Goal: Transaction & Acquisition: Book appointment/travel/reservation

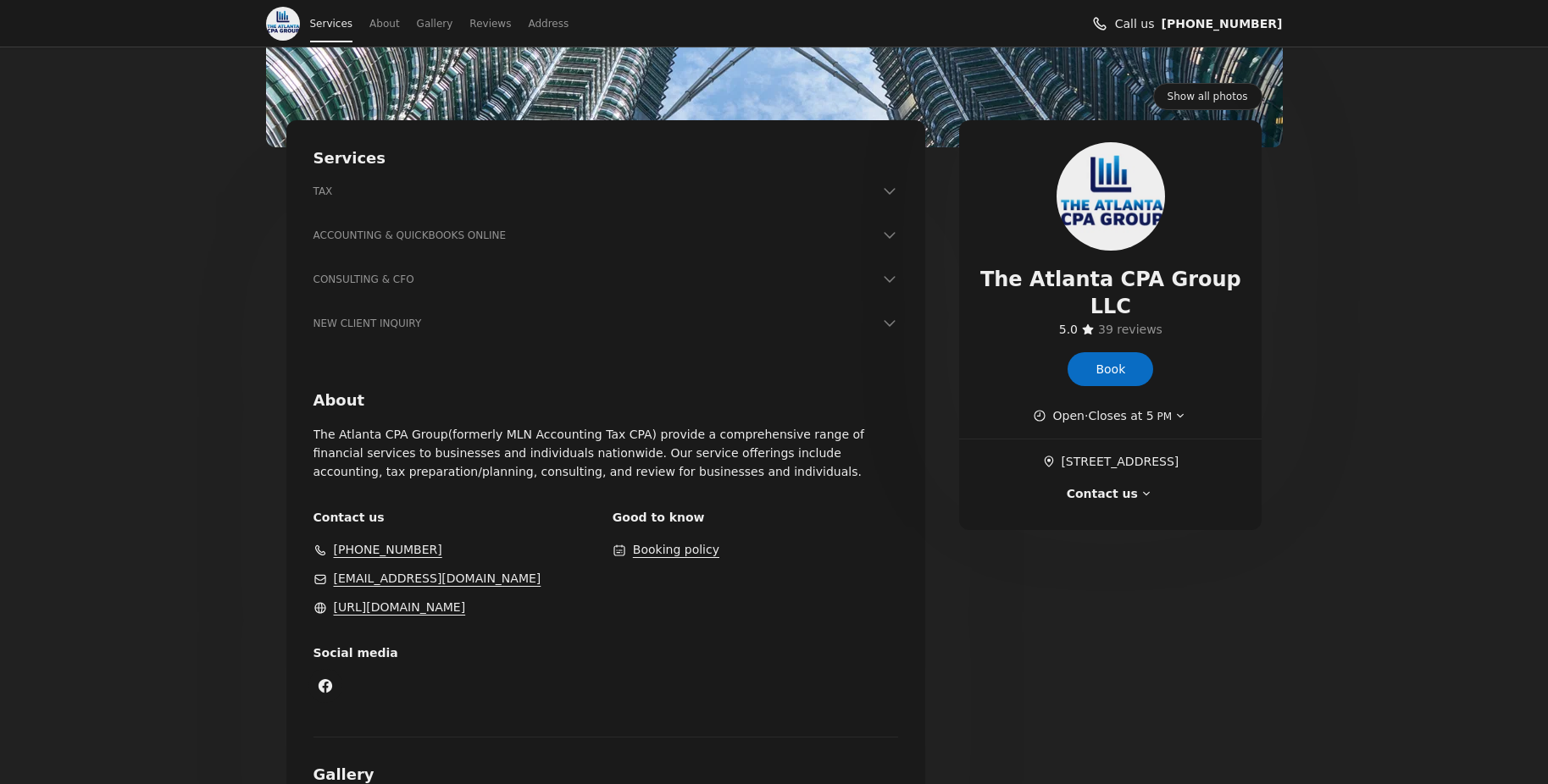
scroll to position [270, 0]
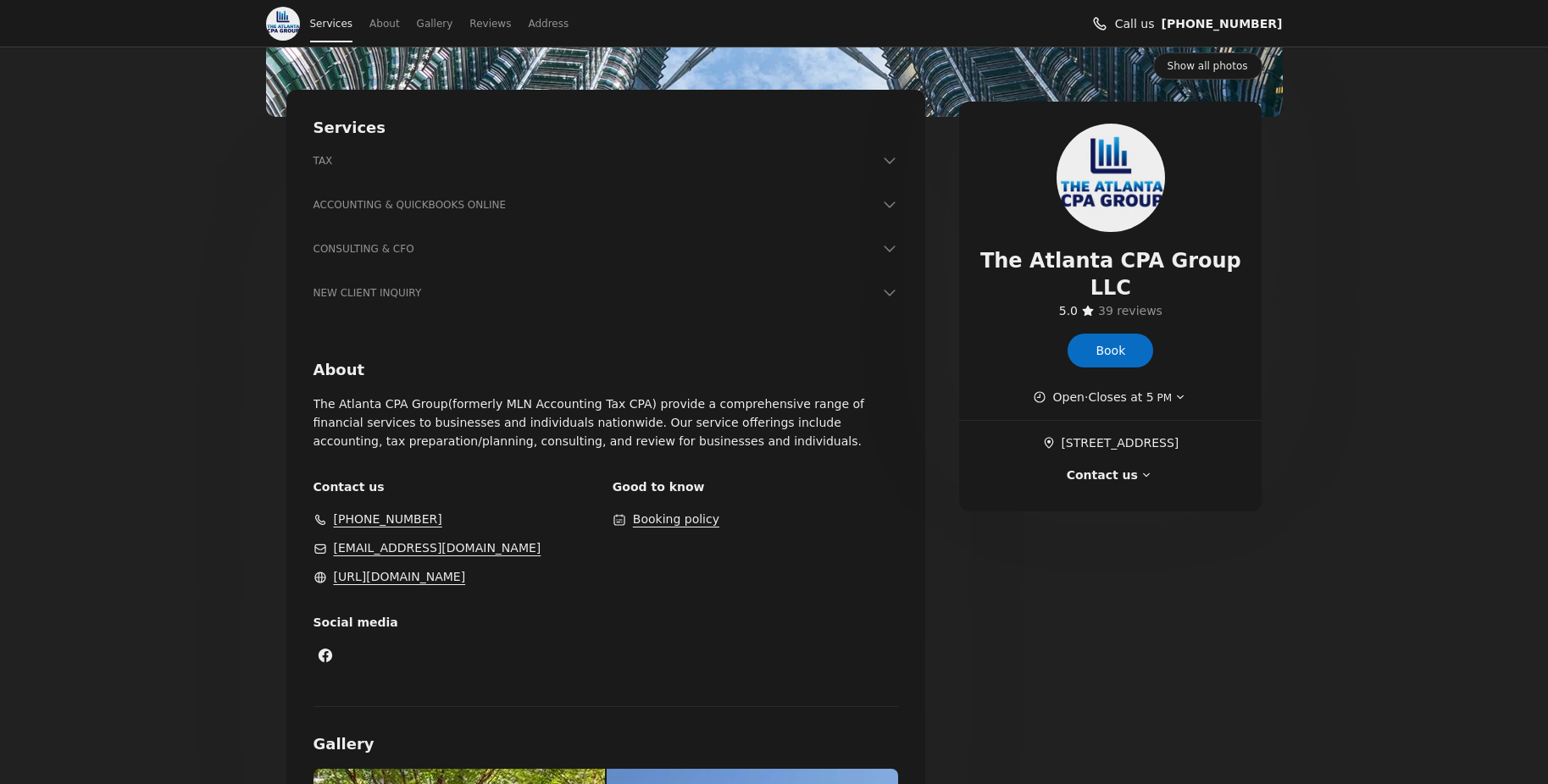
click at [455, 203] on h3 "ACCOUNTING & QUICKBOOKS ONLINE" at bounding box center [595, 205] width 565 height 17
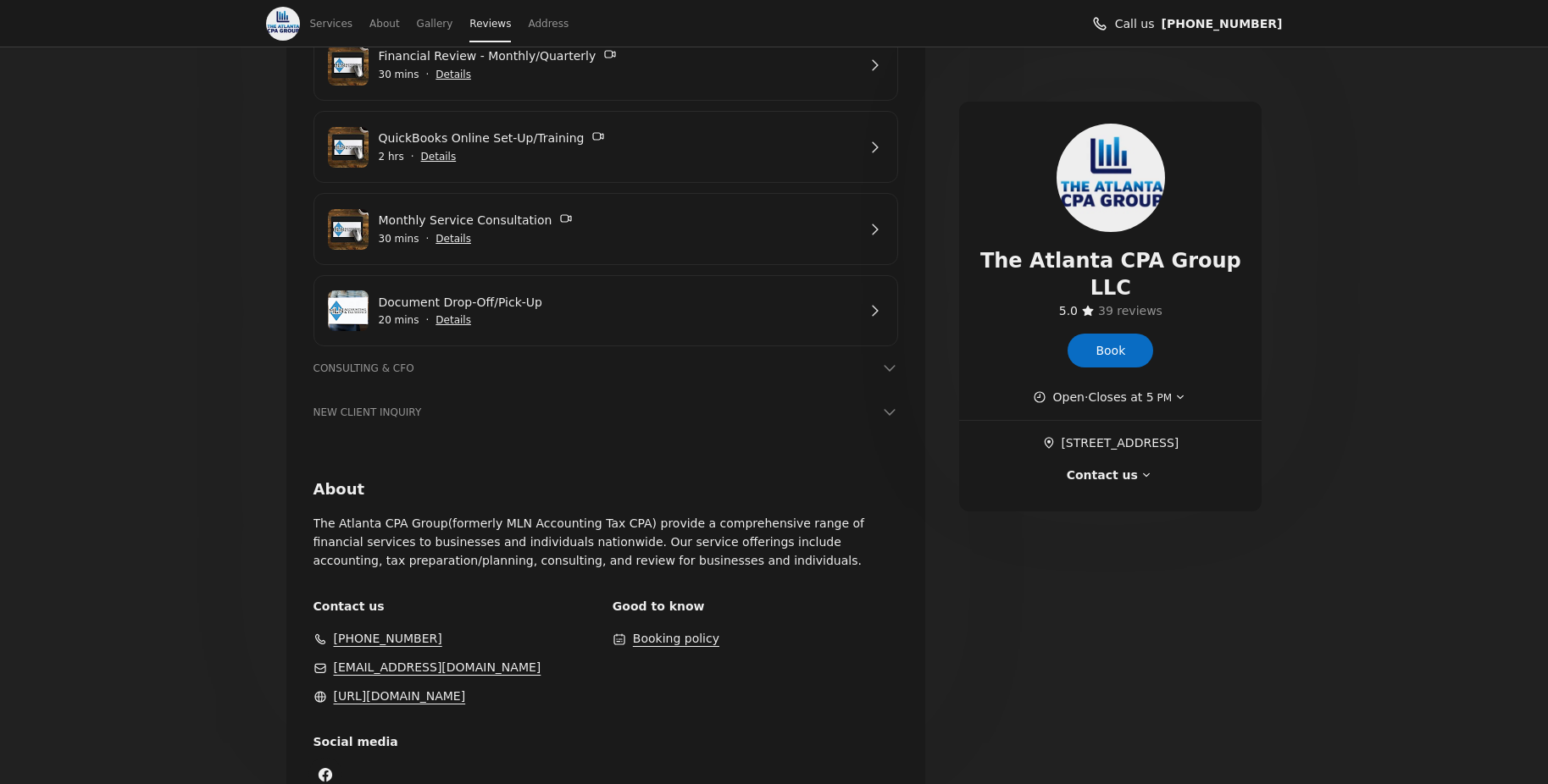
scroll to position [179, 0]
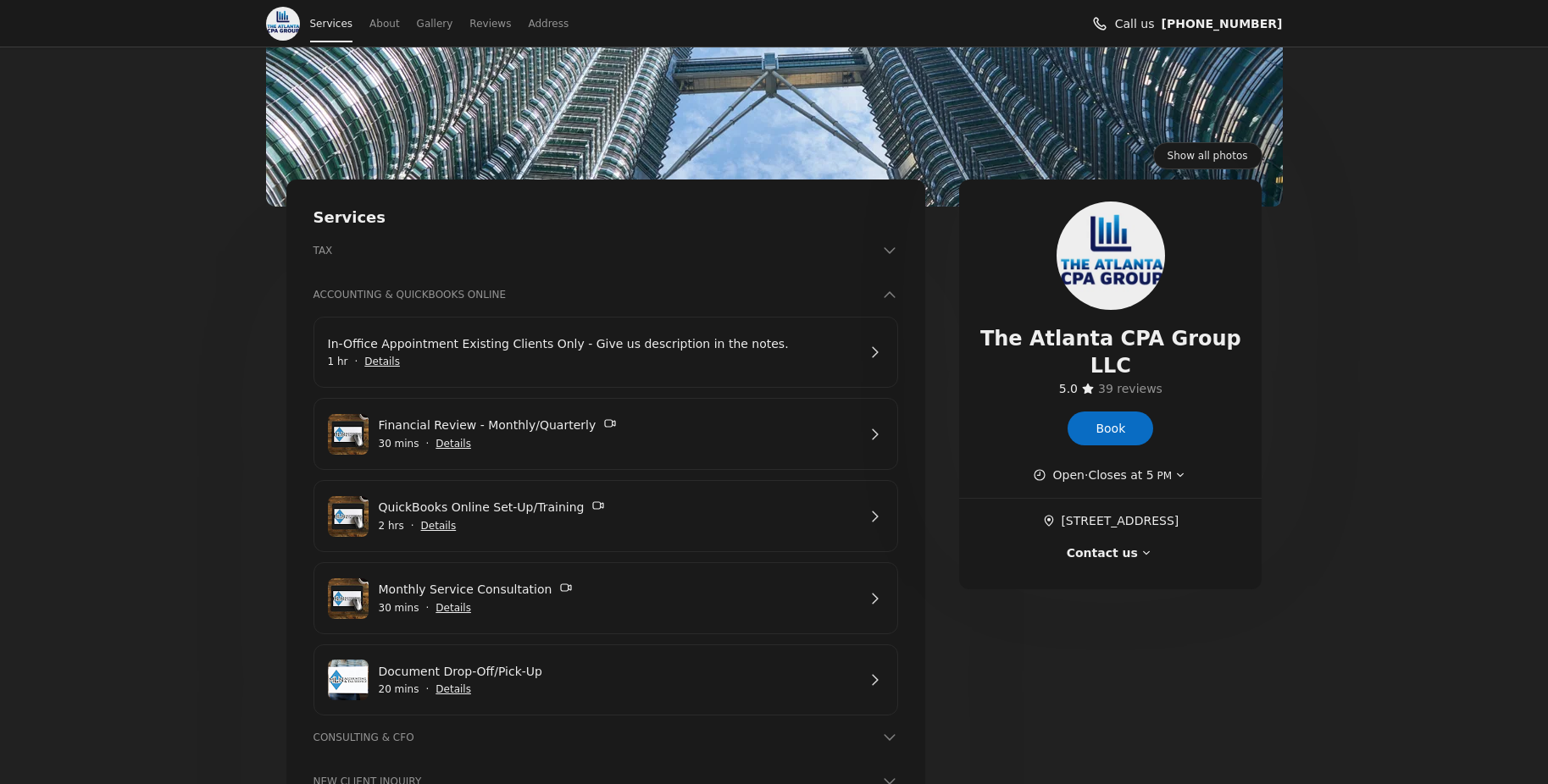
click at [577, 435] on link "Financial Review - Monthly/Quarterly" at bounding box center [618, 426] width 479 height 20
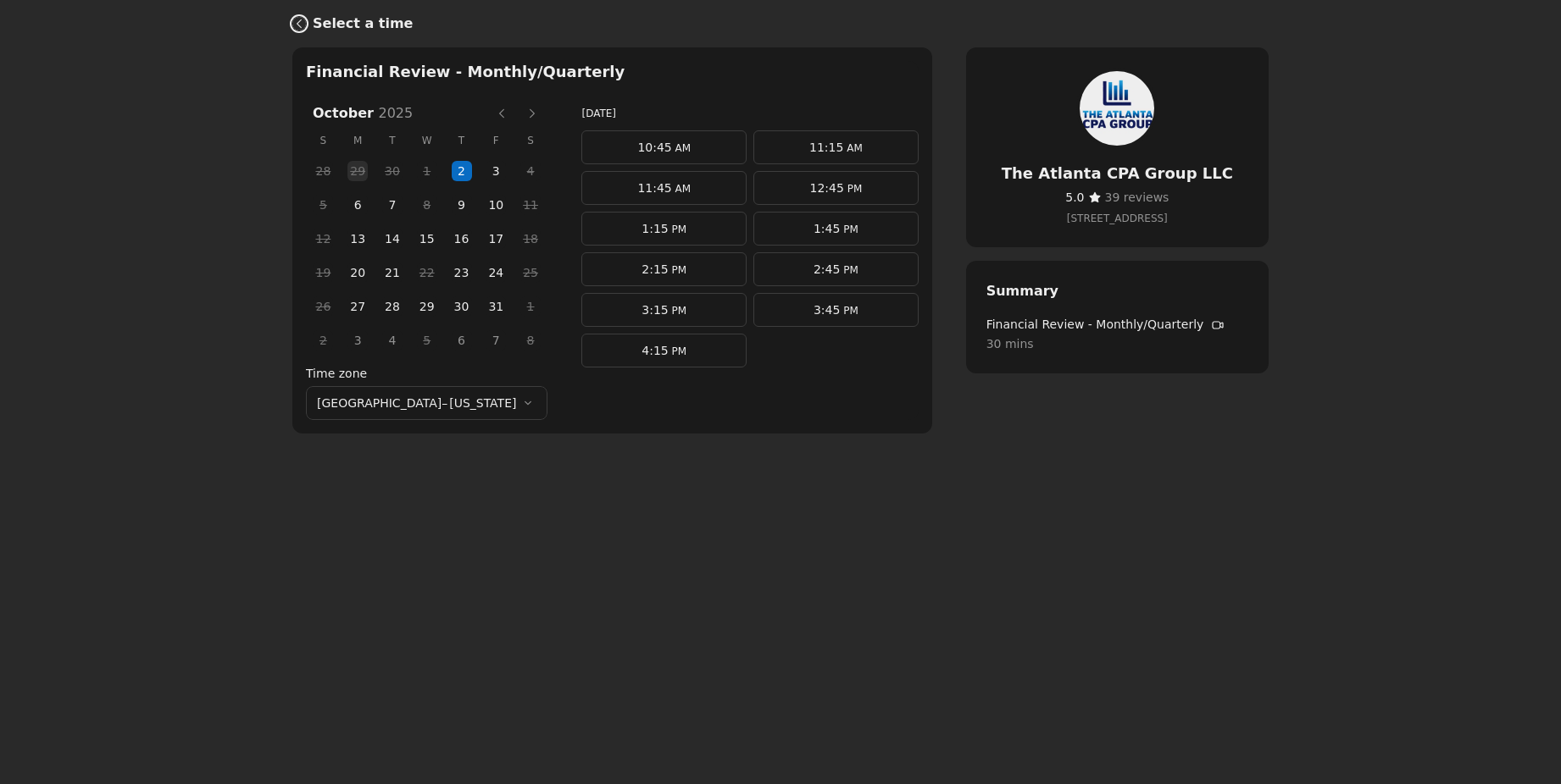
click at [299, 23] on icon "Back" at bounding box center [299, 23] width 13 height 13
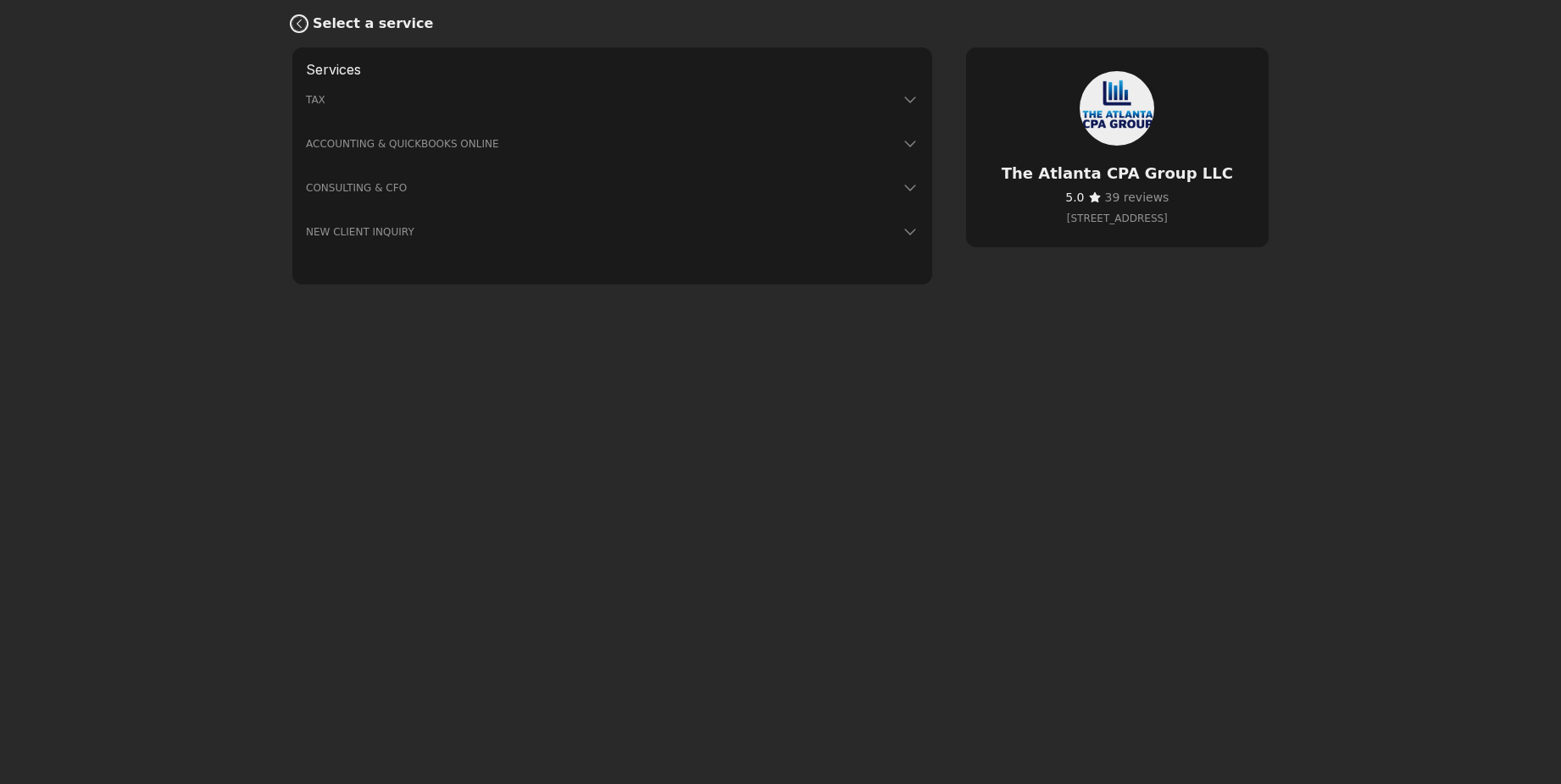
click at [293, 20] on icon "Back" at bounding box center [299, 23] width 13 height 13
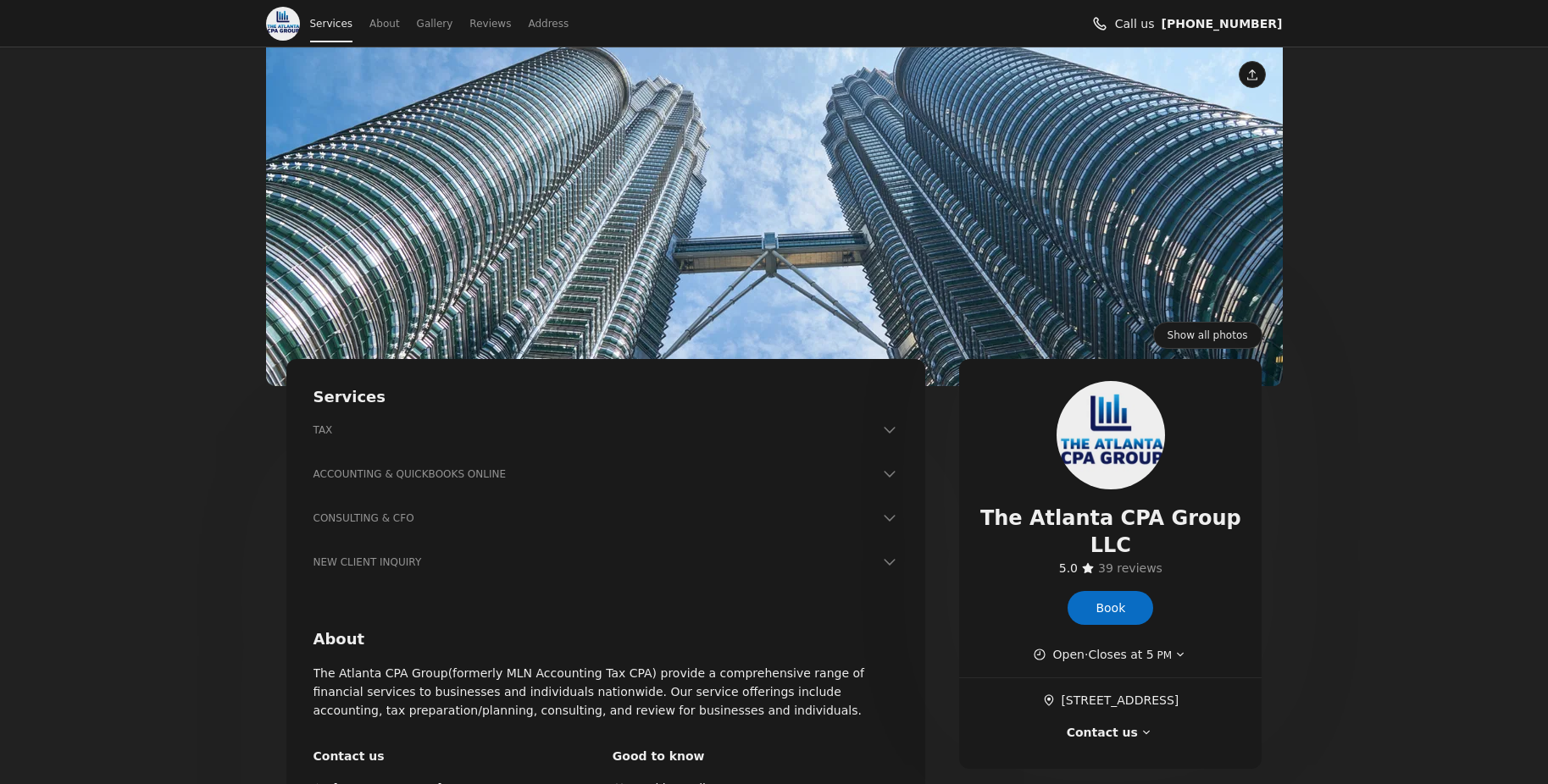
click at [429, 484] on div "ACCOUNTING & QUICKBOOKS ONLINE Book In-Office Appointment Existing Clients Only…" at bounding box center [606, 482] width 585 height 34
click at [451, 474] on h3 "ACCOUNTING & QUICKBOOKS ONLINE" at bounding box center [595, 474] width 565 height 17
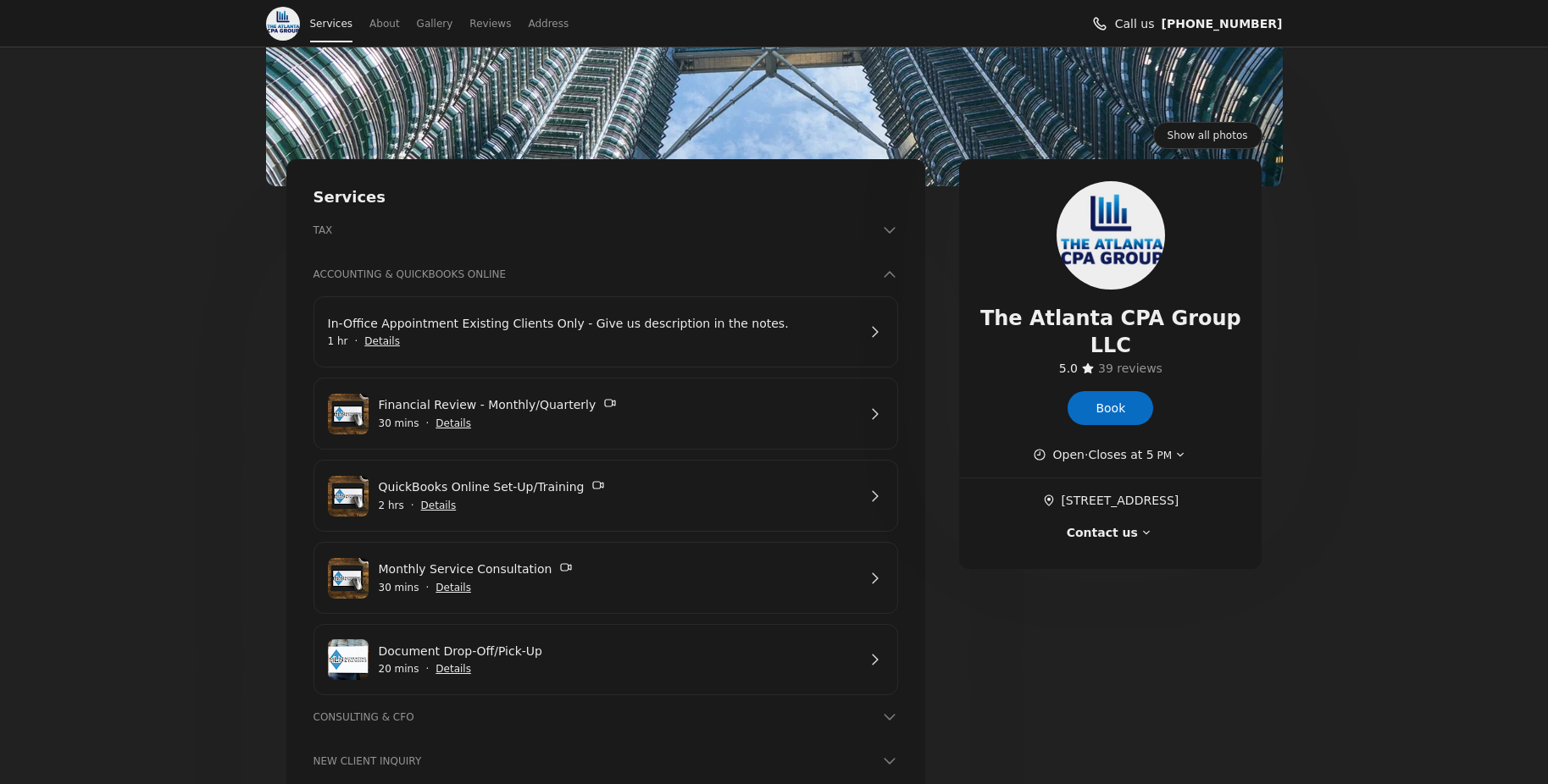
scroll to position [162, 0]
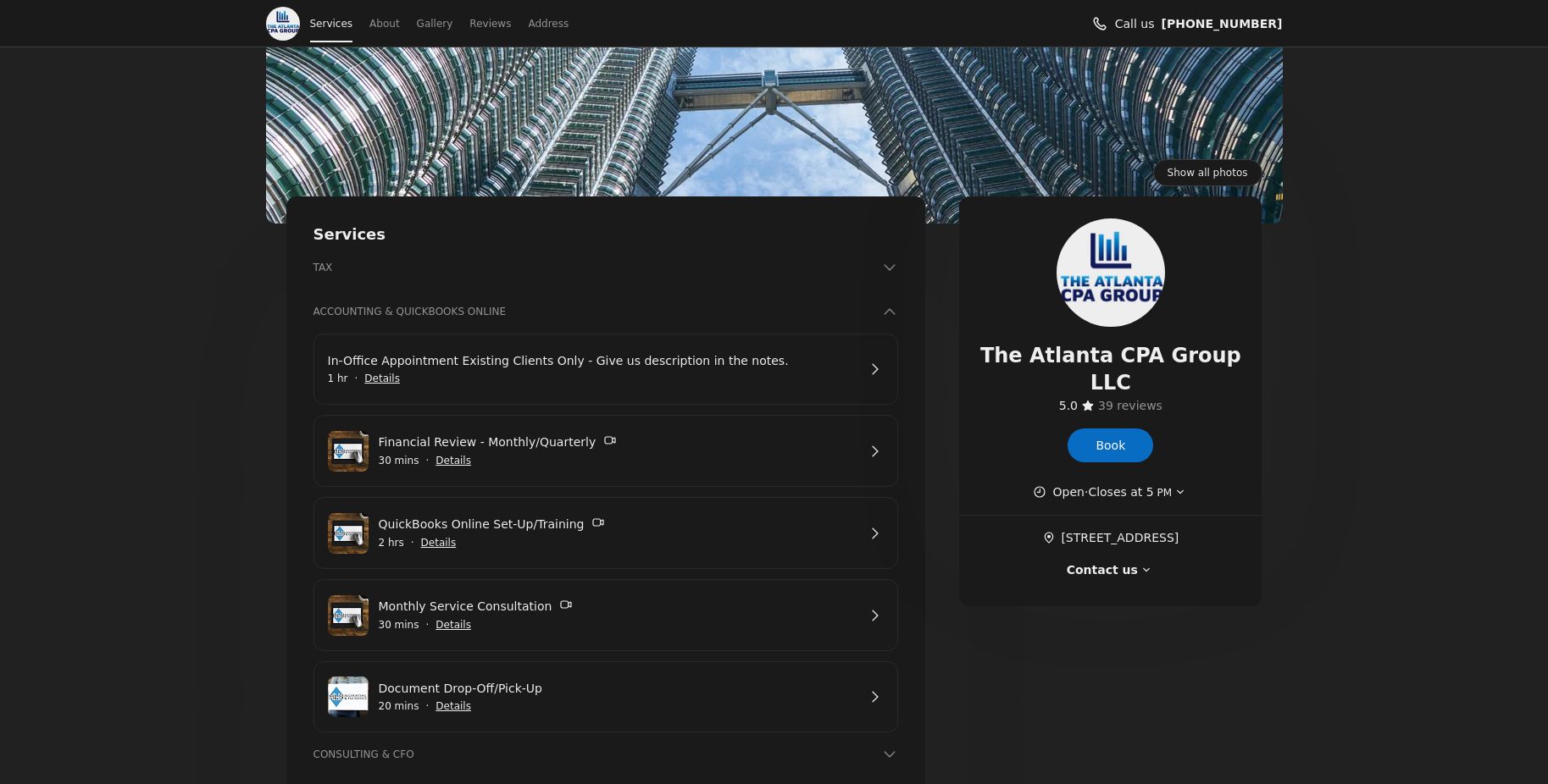
click at [428, 311] on h3 "ACCOUNTING & QUICKBOOKS ONLINE" at bounding box center [595, 311] width 565 height 17
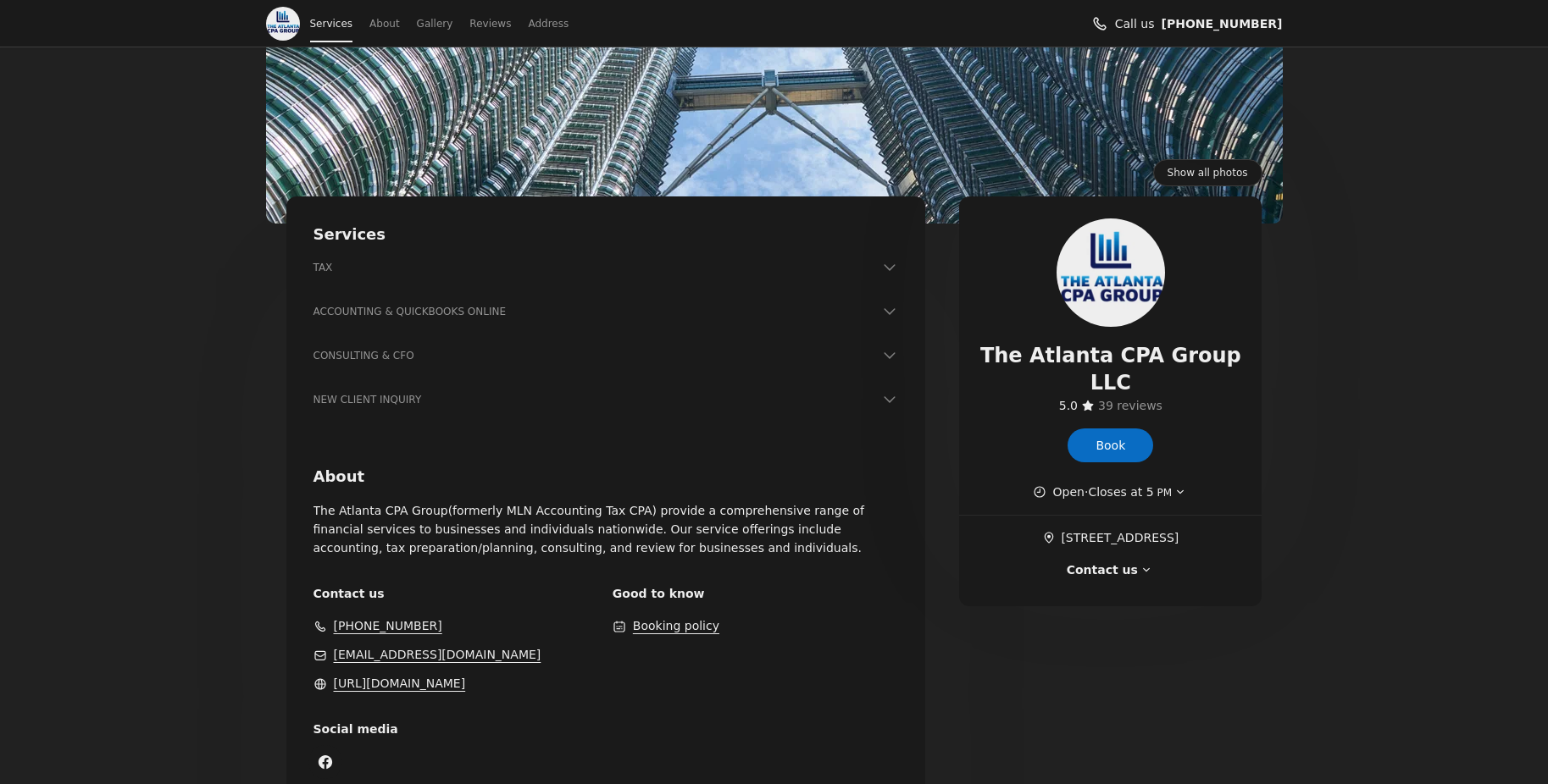
click at [442, 352] on h3 "CONSULTING & CFO" at bounding box center [595, 356] width 565 height 17
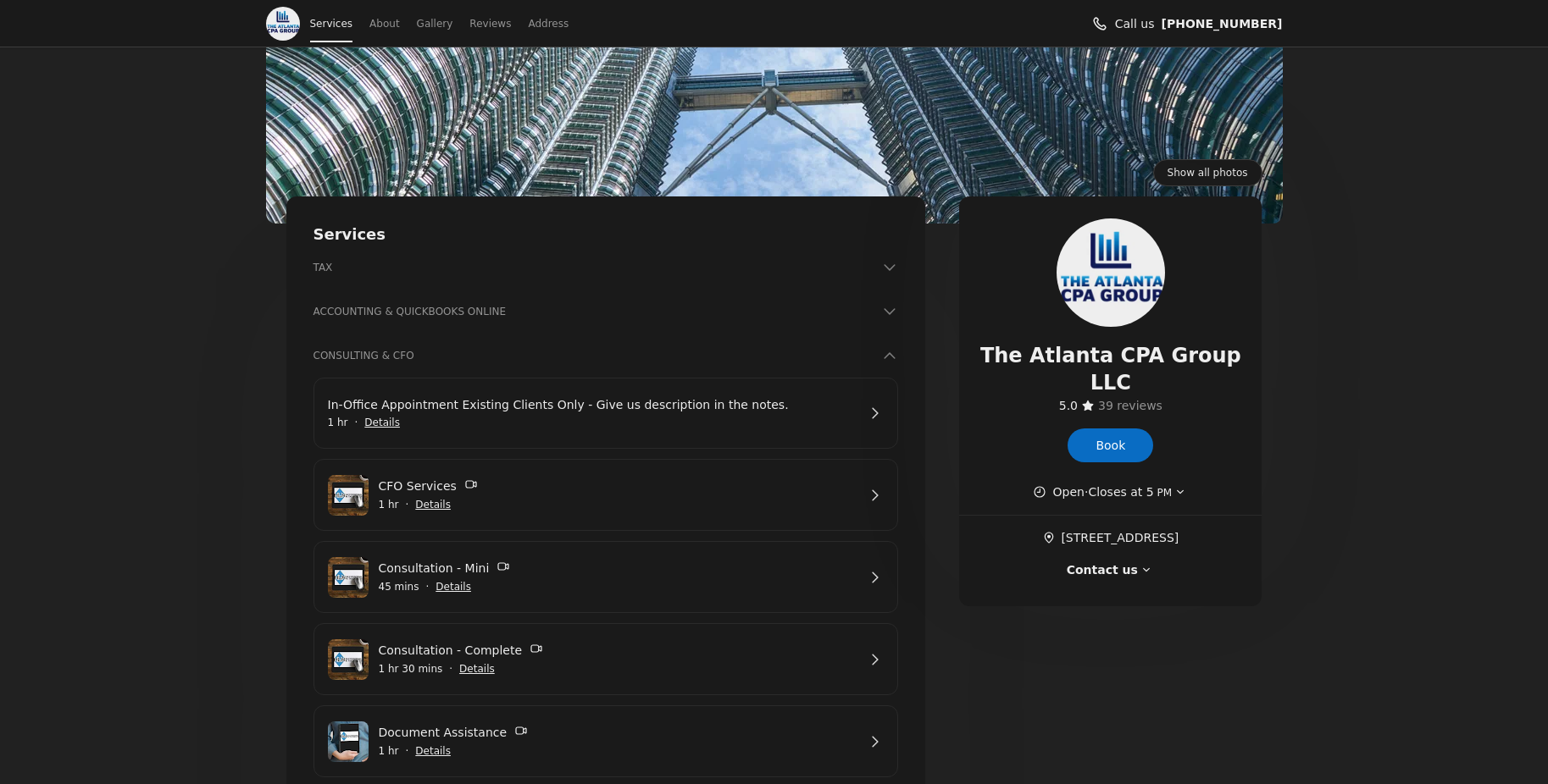
click at [549, 276] on div "TAX Book In-Office Appointment Existing Clients Only - Give us description in t…" at bounding box center [606, 276] width 585 height 34
click at [553, 271] on h3 "TAX" at bounding box center [595, 267] width 565 height 17
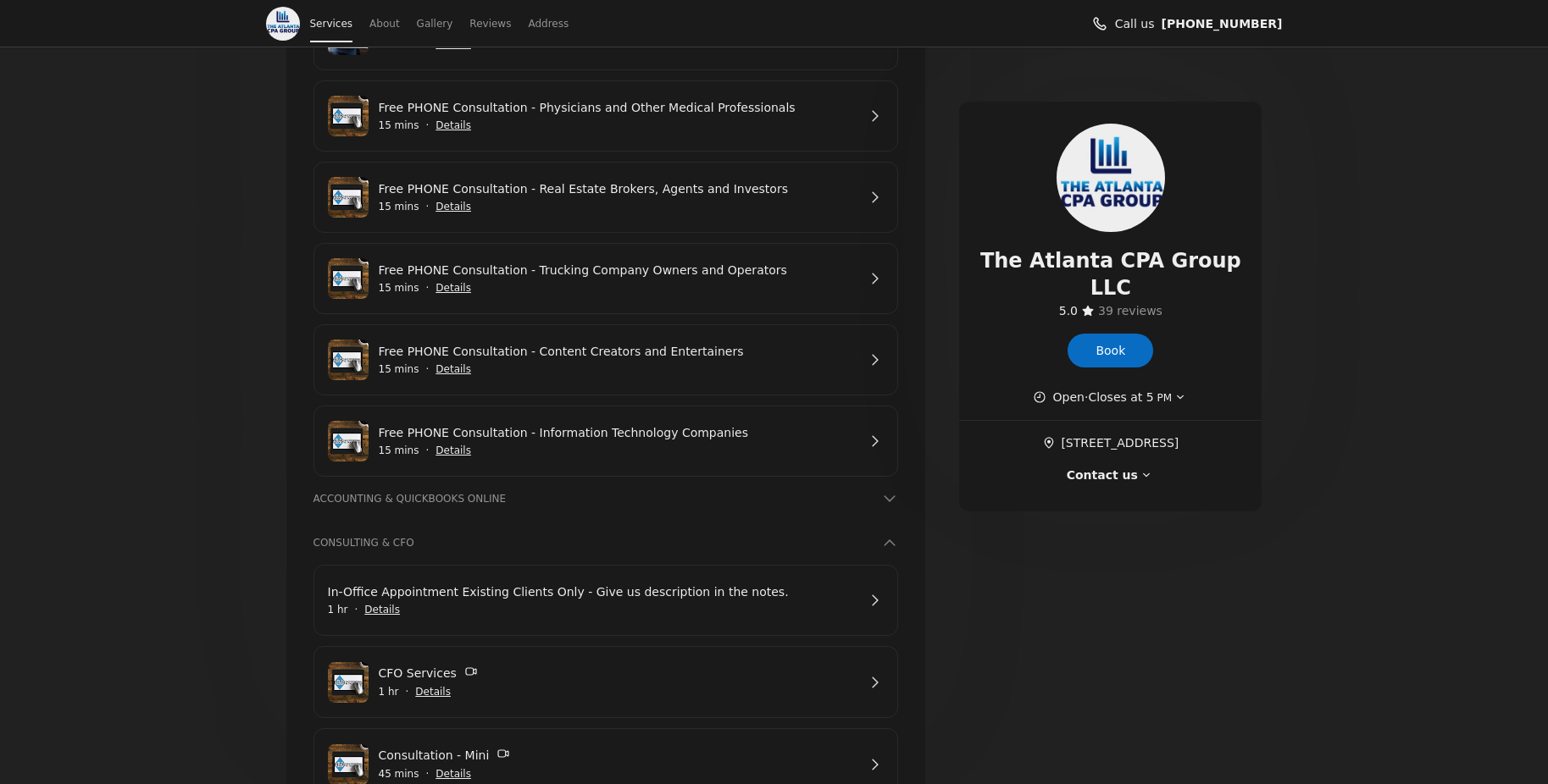
scroll to position [860, 0]
click at [650, 281] on link "Free PHONE Consultation - Trucking Company Owners and Operators" at bounding box center [618, 271] width 479 height 19
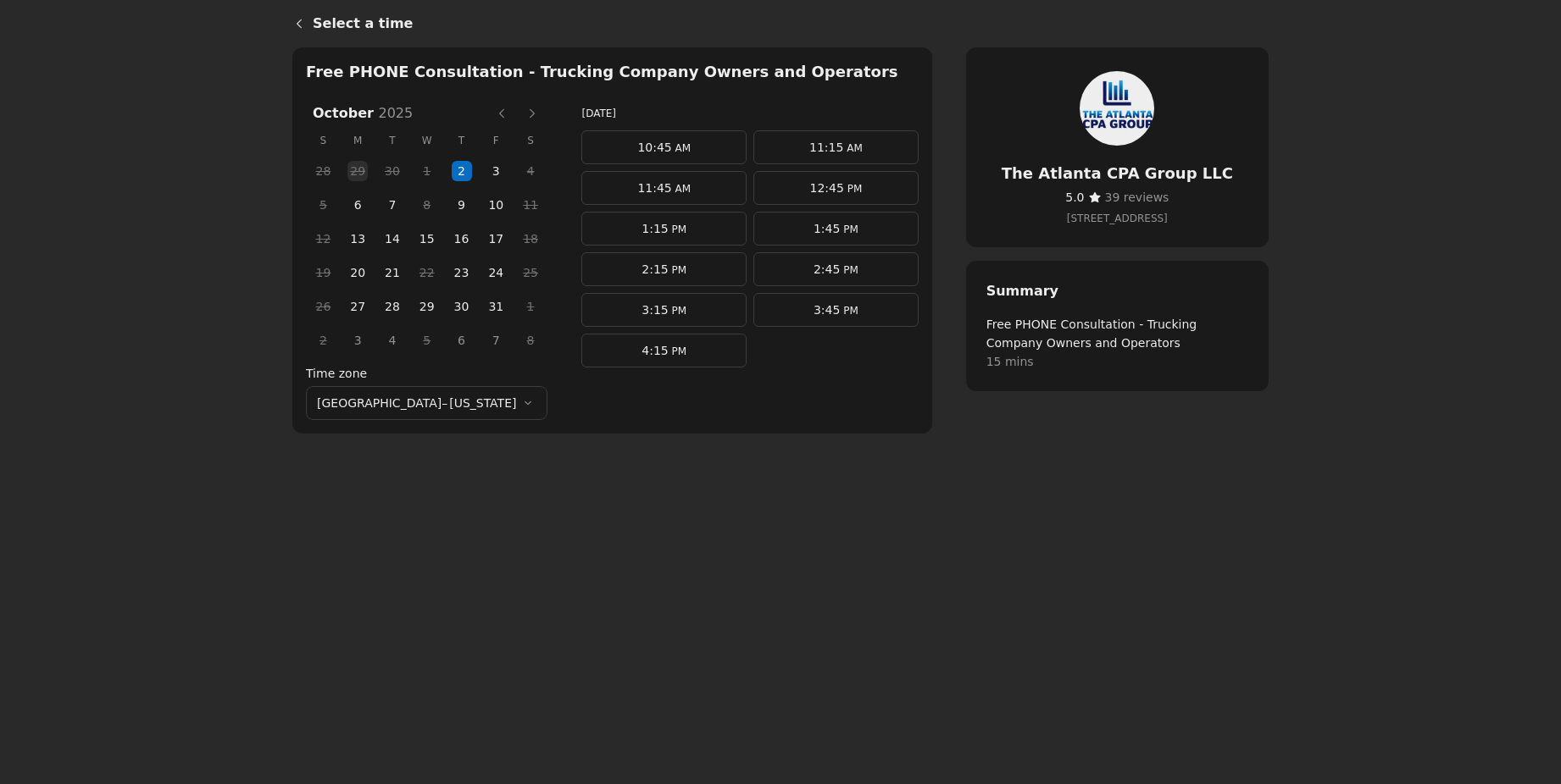
click at [790, 567] on div "Free PHONE Consultation - Trucking Company Owners and Operators [DATE] S M T W …" at bounding box center [781, 415] width 976 height 737
